Goal: Use online tool/utility: Use online tool/utility

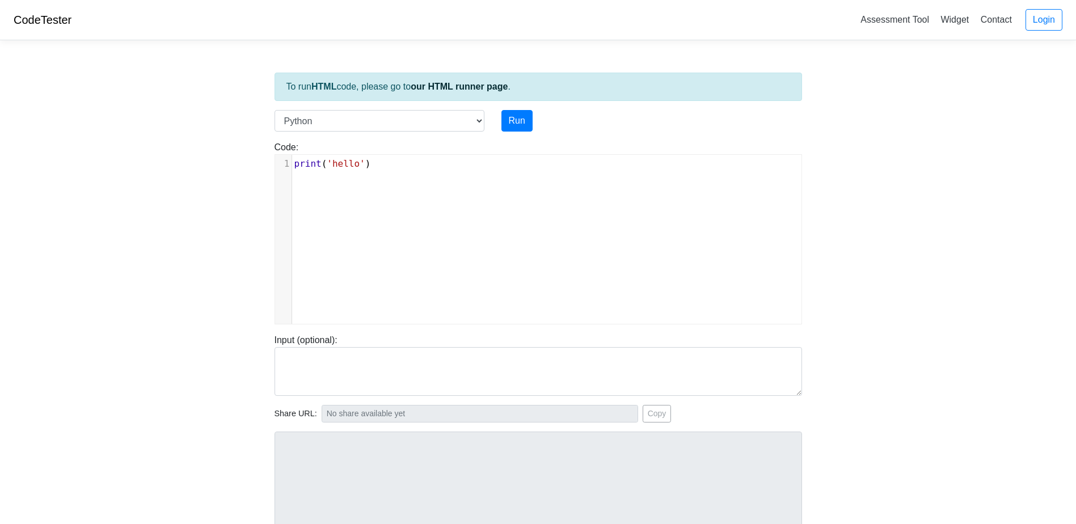
click at [444, 211] on div "xxxxxxxxxx 1 print ( 'hello' )" at bounding box center [546, 248] width 543 height 186
type textarea "print('hello')"
drag, startPoint x: 485, startPoint y: 200, endPoint x: 196, endPoint y: 145, distance: 294.4
click at [196, 145] on body "CodeTester Assessment Tool Widget Contact Login To run HTML code, please go to …" at bounding box center [538, 302] width 1076 height 605
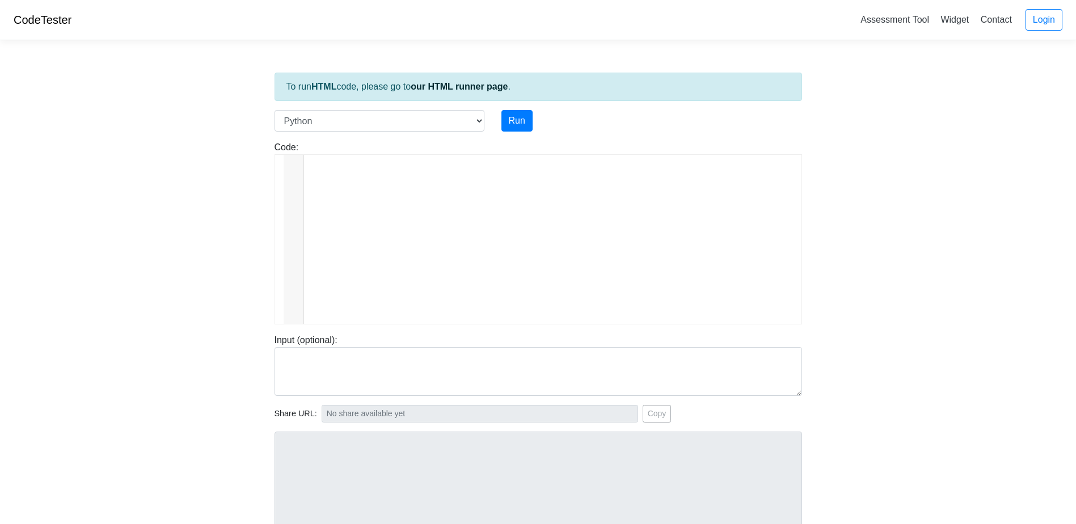
scroll to position [3178, 2487]
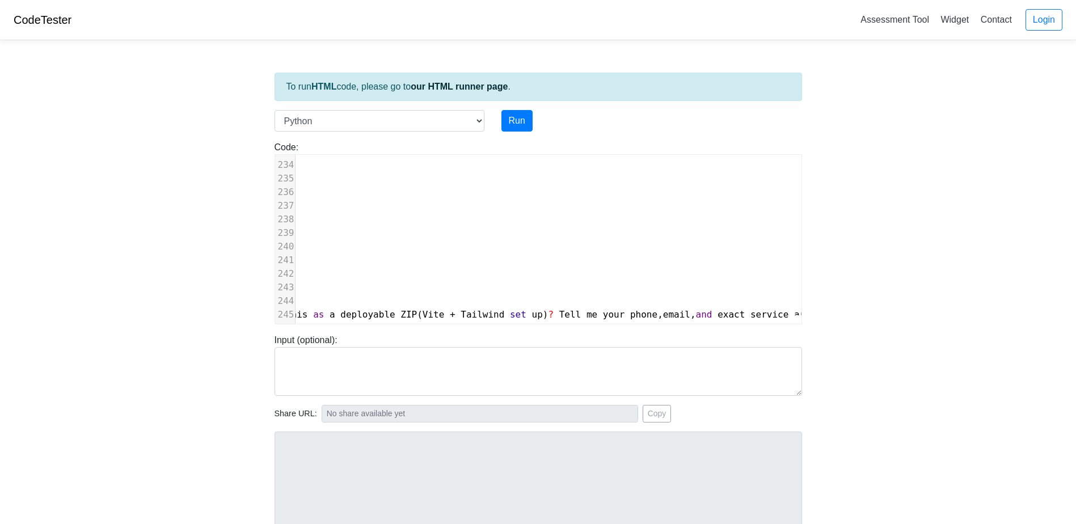
type textarea "Skip to content Chat history You said: design a website for EZ Garage Door Repa…"
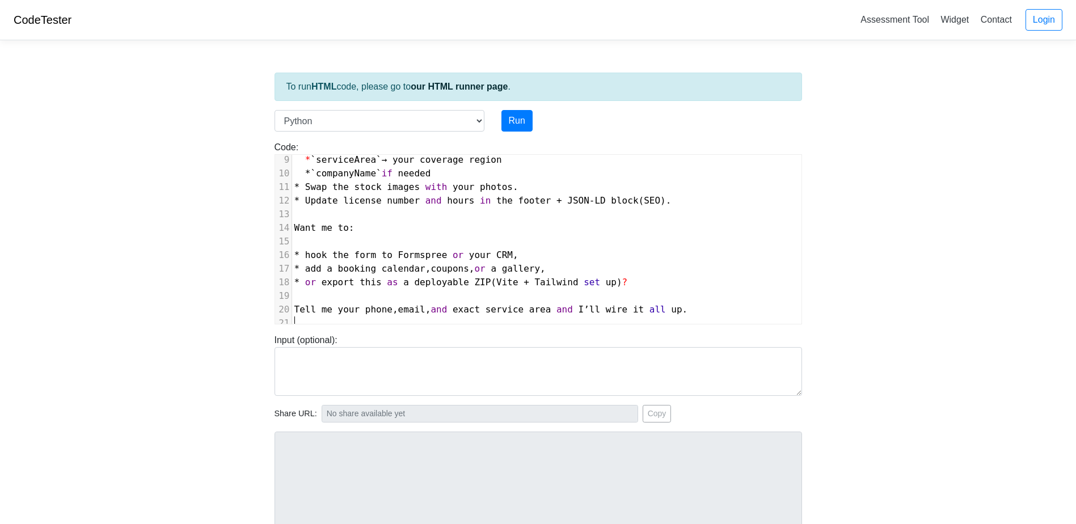
scroll to position [113, 0]
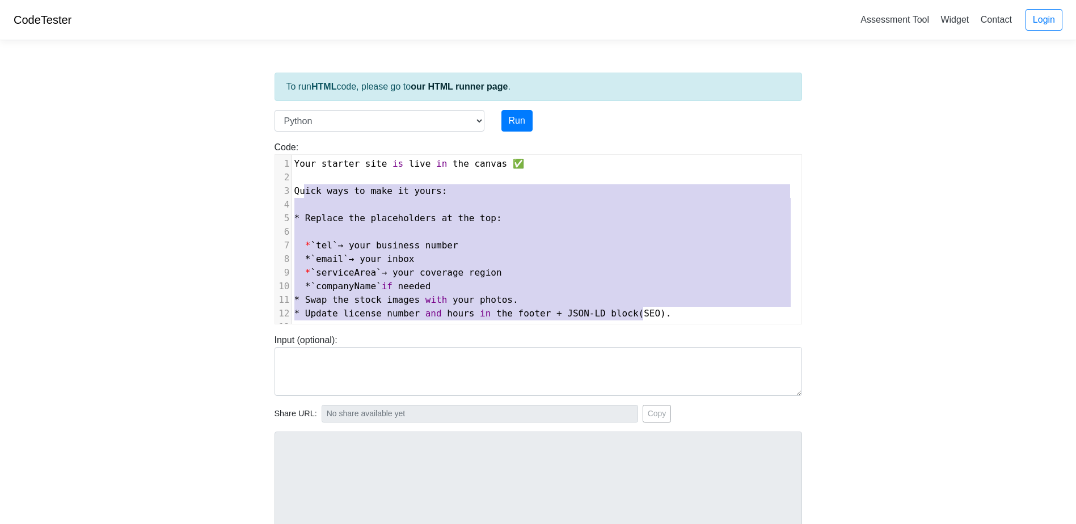
type textarea "Your starter site is live in the canvas ✅ Quick ways to make it yours: * Replac…"
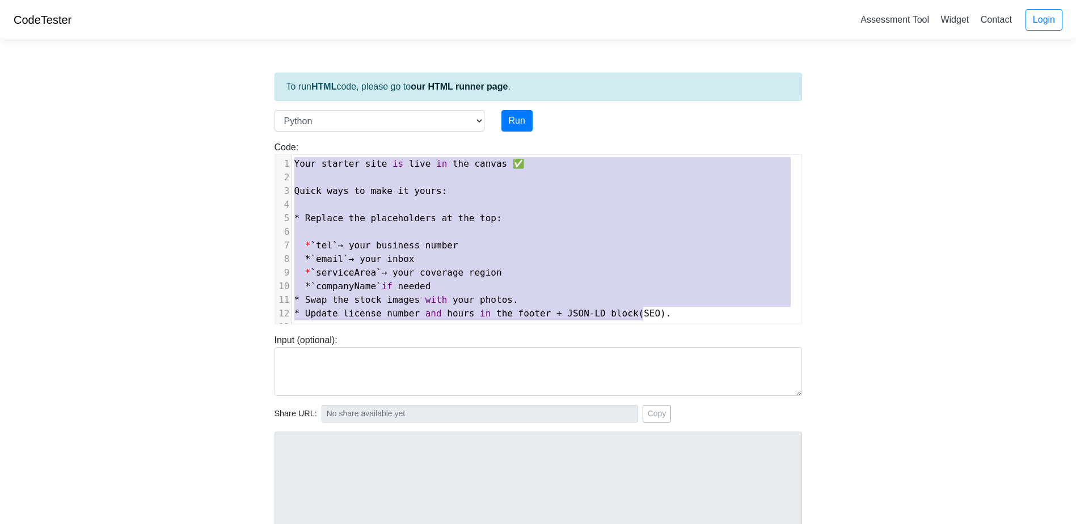
drag, startPoint x: 663, startPoint y: 318, endPoint x: 201, endPoint y: -29, distance: 578.2
click at [201, 0] on html "CodeTester Assessment Tool Widget Contact Login To run HTML code, please go to …" at bounding box center [538, 316] width 1076 height 632
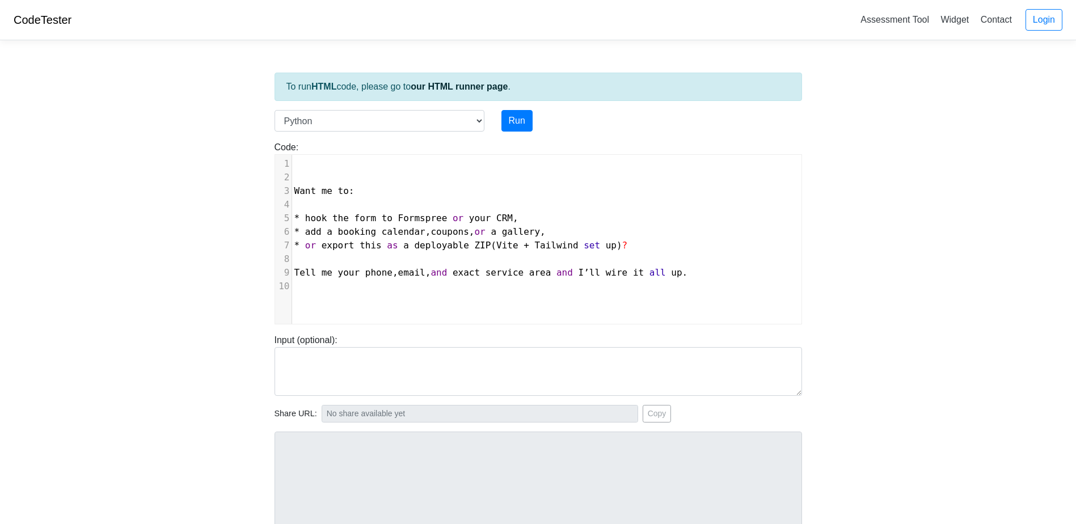
type textarea "Want me to: * hook the form to Formspree or your CRM, * add a booking calendar,…"
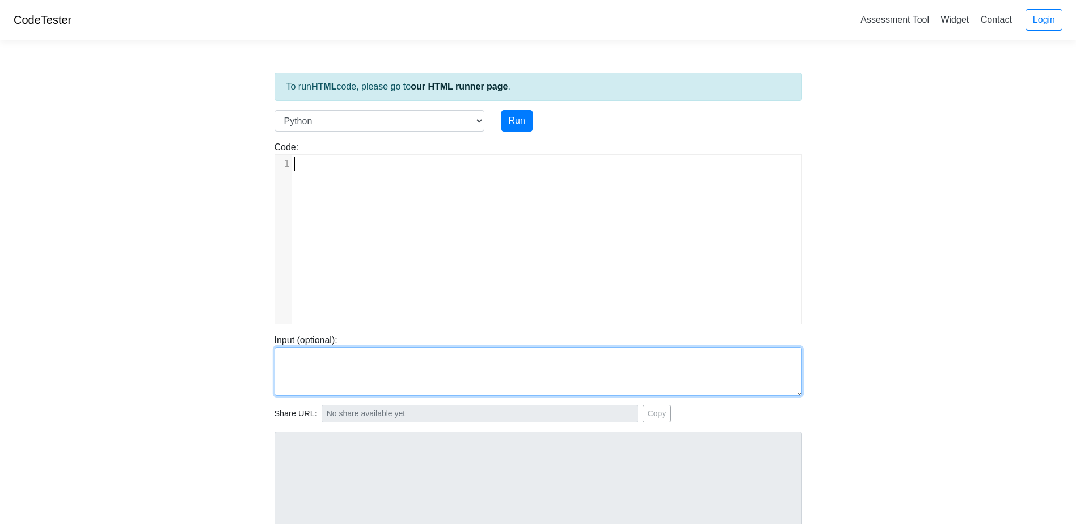
click at [327, 359] on textarea at bounding box center [537, 371] width 527 height 49
paste textarea "Your starter site is live in the canvas ✅ Quick ways to make it yours: * Replac…"
type textarea "Your starter site is live in the canvas ✅ Quick ways to make it yours: * Replac…"
drag, startPoint x: 518, startPoint y: 391, endPoint x: 221, endPoint y: 303, distance: 310.4
click at [221, 303] on body "CodeTester Assessment Tool Widget Contact Login To run HTML code, please go to …" at bounding box center [538, 302] width 1076 height 605
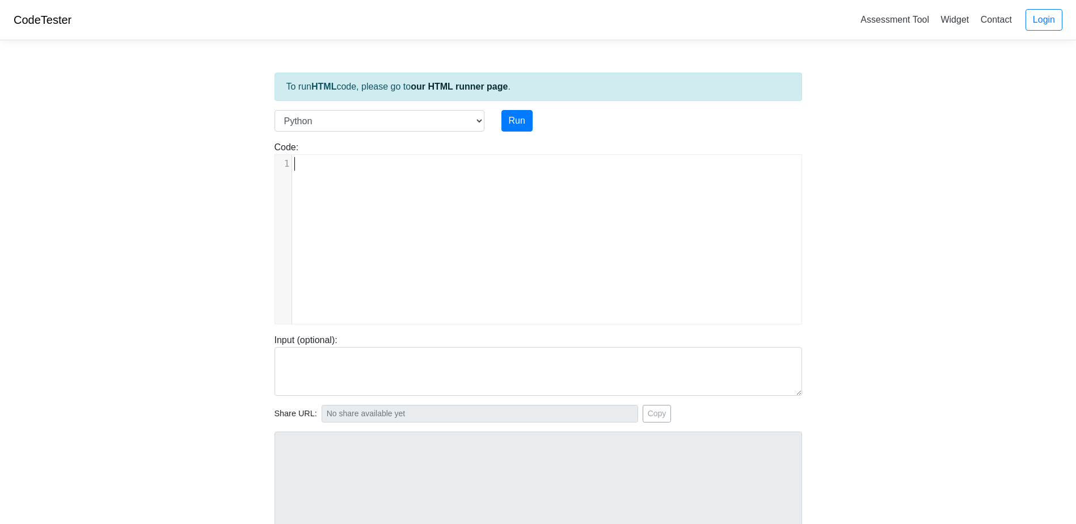
click at [488, 169] on div "​ x 1 21 1 Skip to content 1 ​" at bounding box center [551, 164] width 518 height 18
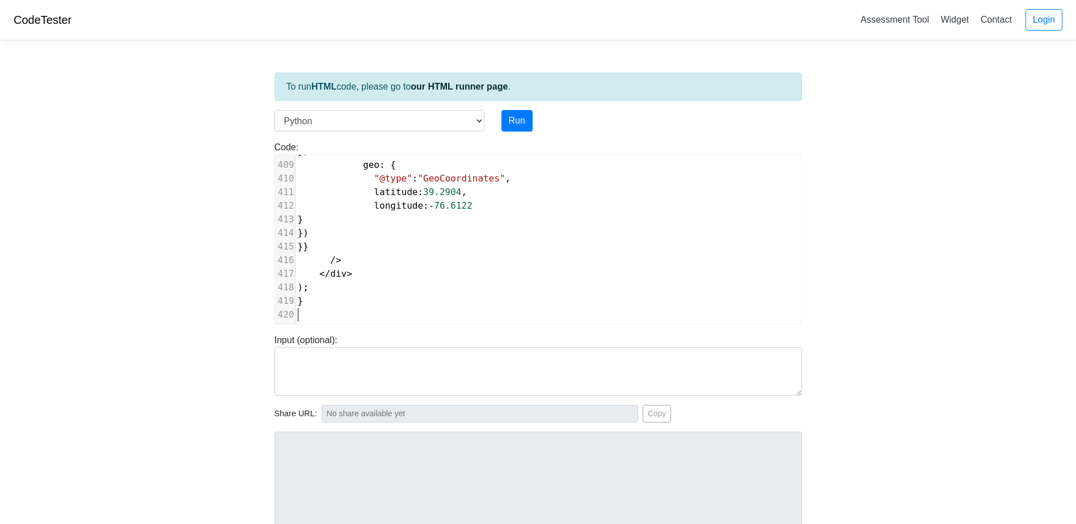
click at [898, 314] on body "CodeTester Assessment Tool Widget Contact Login To run HTML code, please go to …" at bounding box center [538, 302] width 1076 height 605
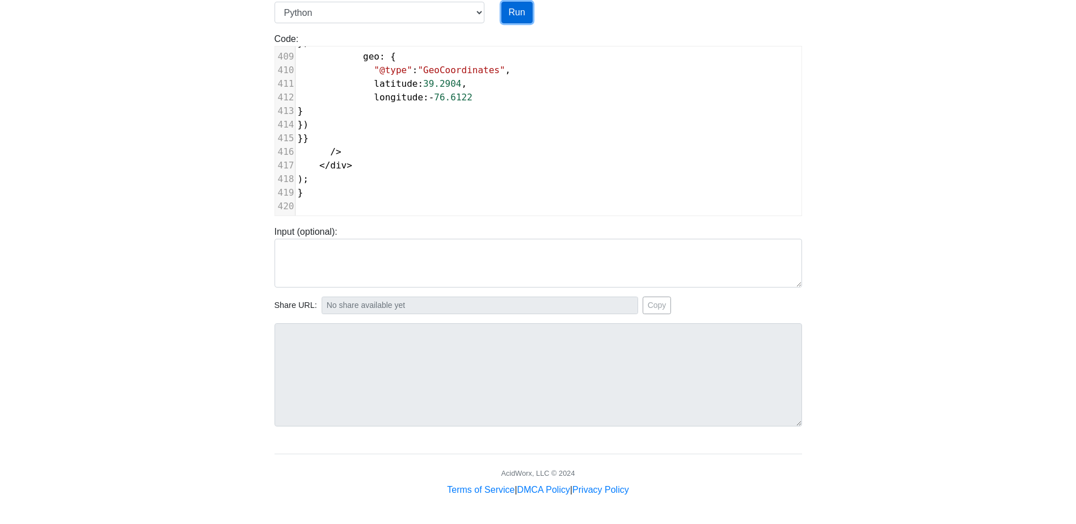
click at [516, 12] on button "Run" at bounding box center [516, 13] width 31 height 22
type input "https://codetester.io/runner?s=64zoBOBeXb"
type textarea "Submission status: Runtime Error (NZEC) Stderr: File "script.py", line 1 import…"
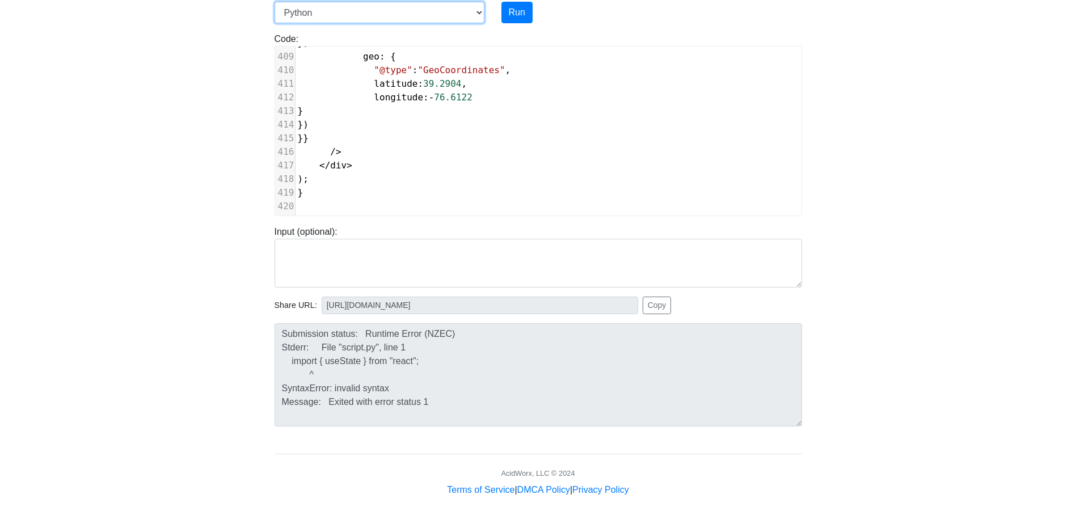
click at [474, 11] on select "C C++ Go Java Javascript Python Ruby" at bounding box center [379, 13] width 210 height 22
click at [858, 109] on body "CodeTester Assessment Tool Widget Contact Login To run HTML code, please go to …" at bounding box center [538, 194] width 1076 height 605
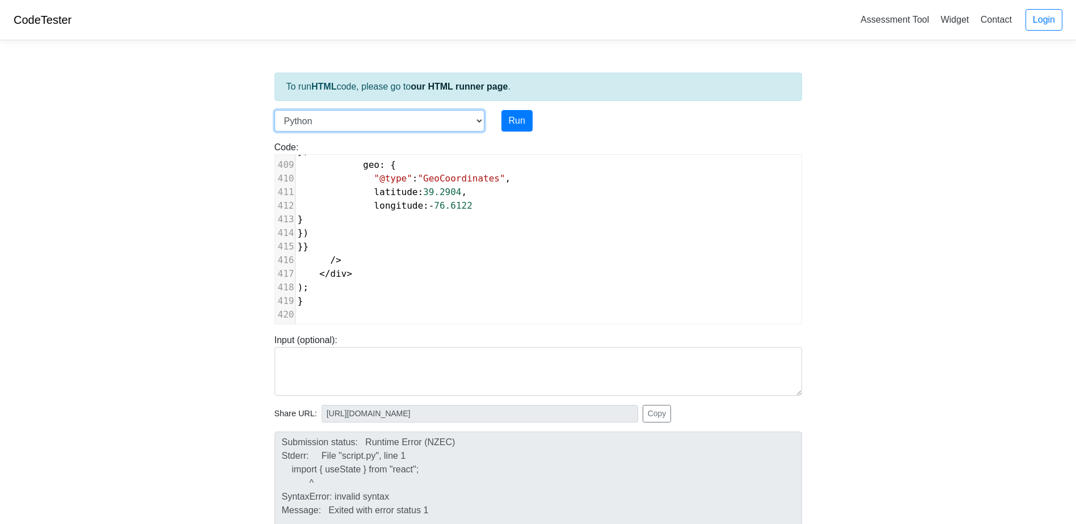
click at [372, 124] on select "C C++ Go Java Javascript Python Ruby" at bounding box center [379, 121] width 210 height 22
click at [467, 84] on link "our HTML runner page" at bounding box center [459, 87] width 97 height 10
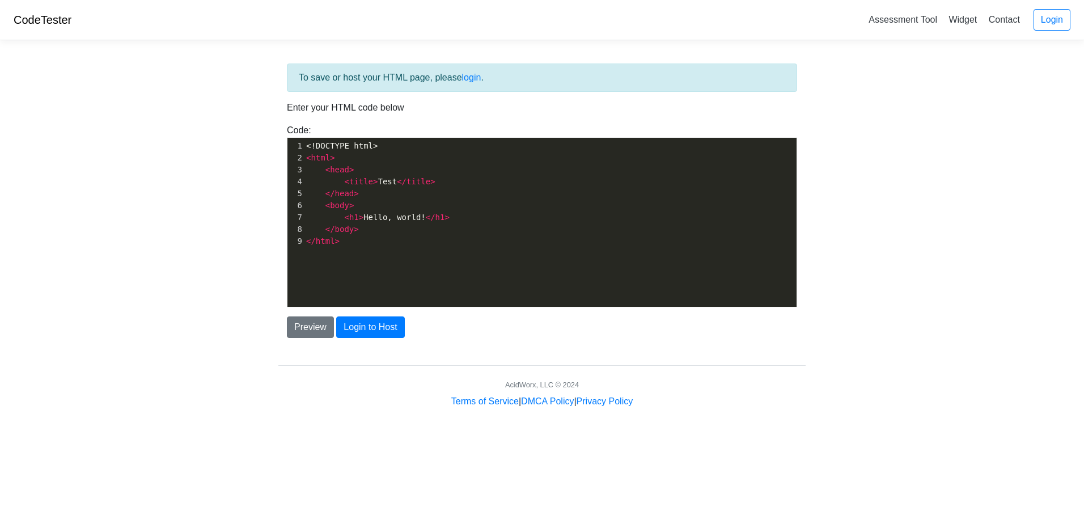
scroll to position [4, 0]
type textarea "<!DOCTYPE html> <html> <head> <title>Test</title> </head> <body> <h1>Hello, wor…"
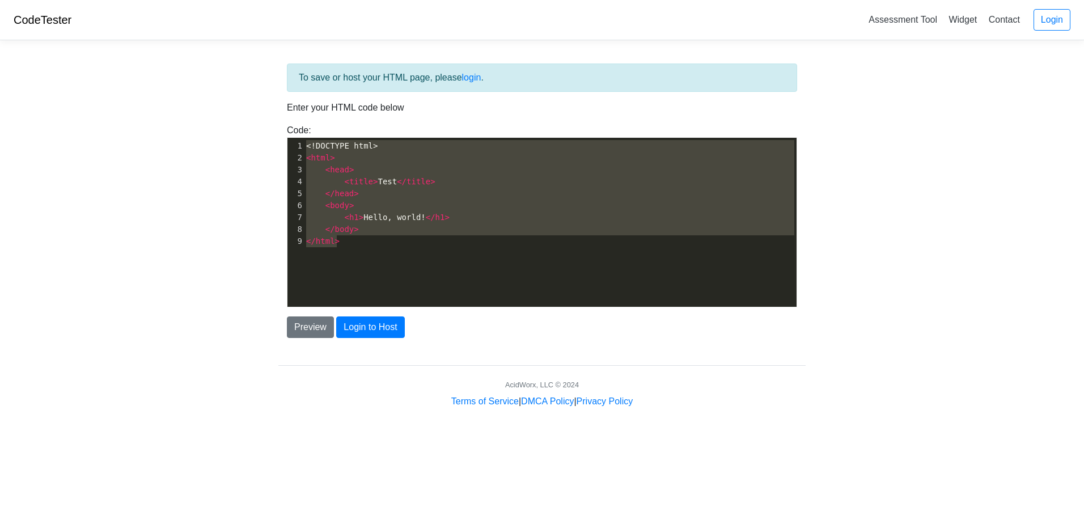
drag, startPoint x: 382, startPoint y: 260, endPoint x: 249, endPoint y: 119, distance: 193.7
click at [249, 119] on body "CodeTester Assessment Tool Widget Contact Login To save or host your HTML page,…" at bounding box center [542, 204] width 1084 height 408
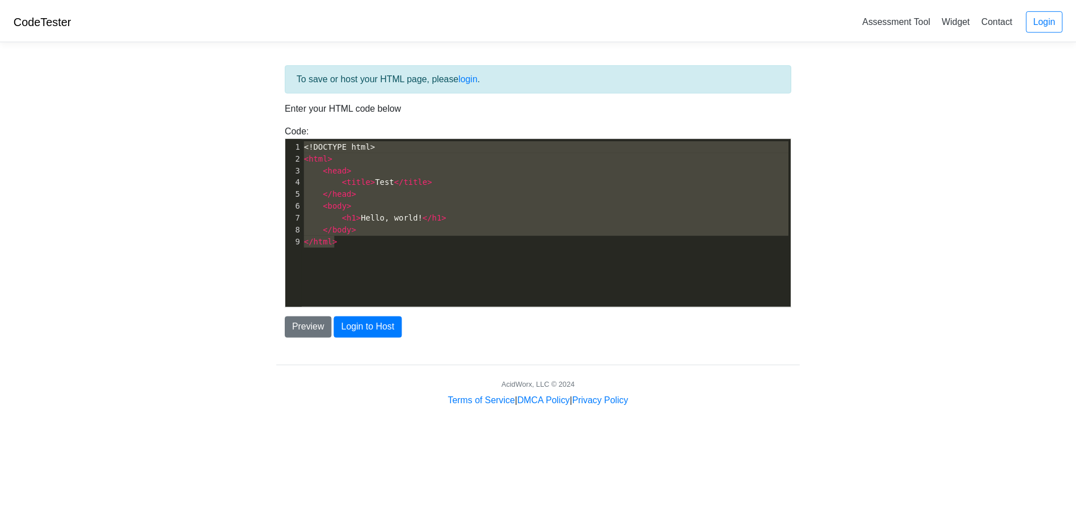
scroll to position [4828, 0]
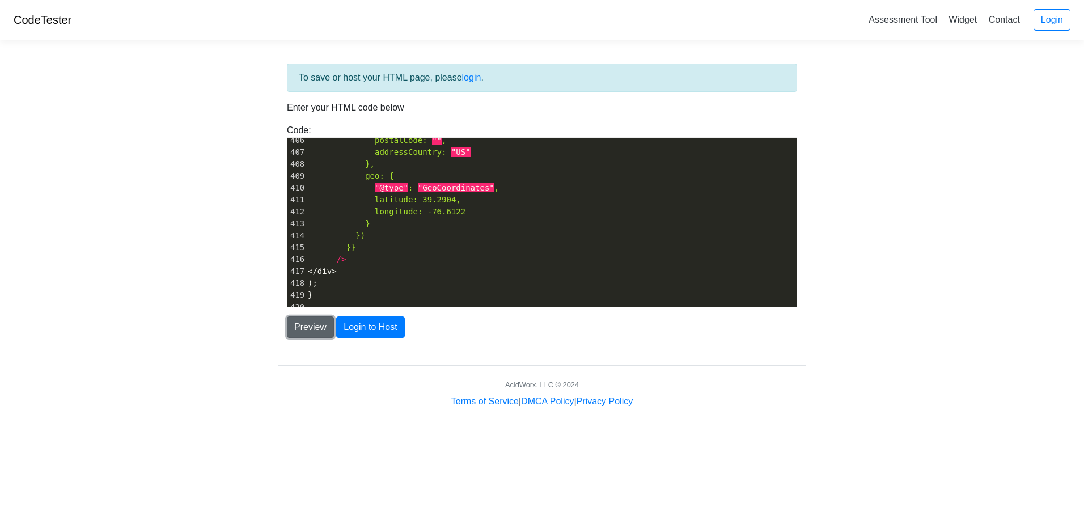
click at [301, 324] on button "Preview" at bounding box center [310, 327] width 47 height 22
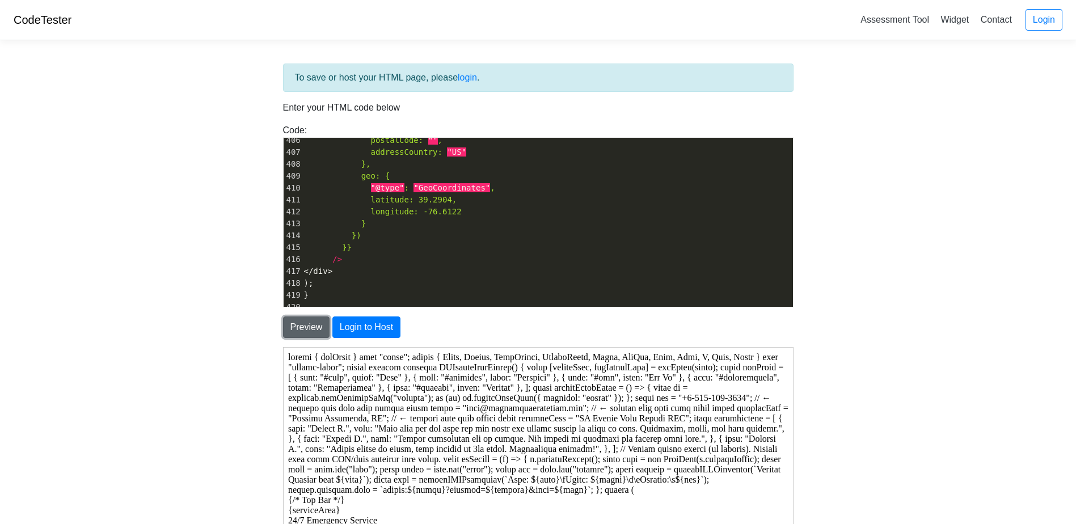
scroll to position [0, 0]
click at [369, 332] on button "Login to Host" at bounding box center [366, 327] width 68 height 22
click at [208, 375] on body "CodeTester Assessment Tool Widget Contact Login To save or host your HTML page,…" at bounding box center [538, 324] width 1076 height 648
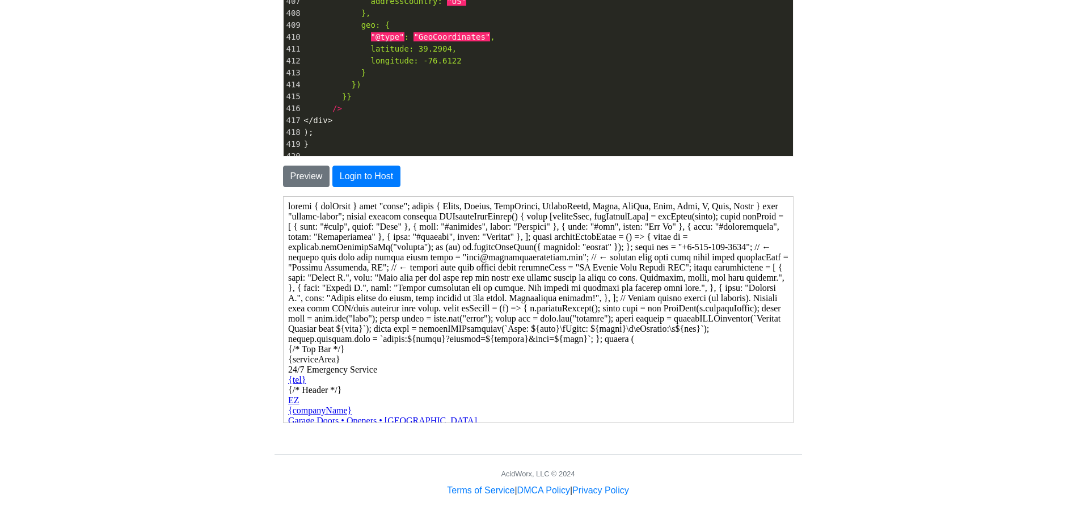
click at [860, 251] on body "CodeTester Assessment Tool Widget Contact Login To save or host your HTML page,…" at bounding box center [538, 173] width 1076 height 648
